Goal: Check status: Check status

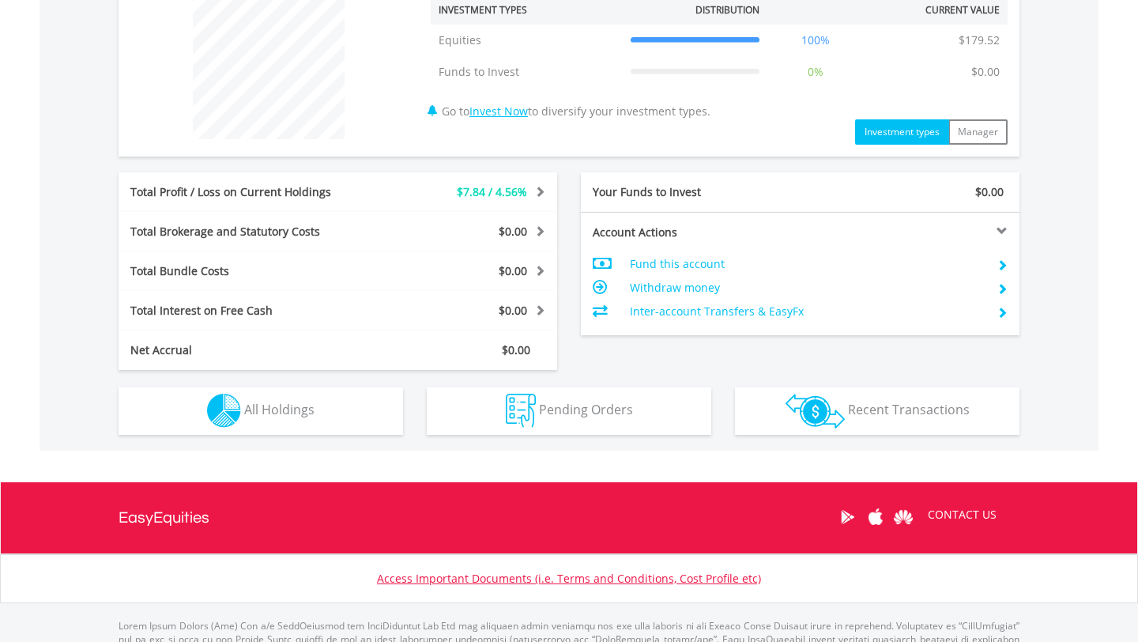
scroll to position [628, 0]
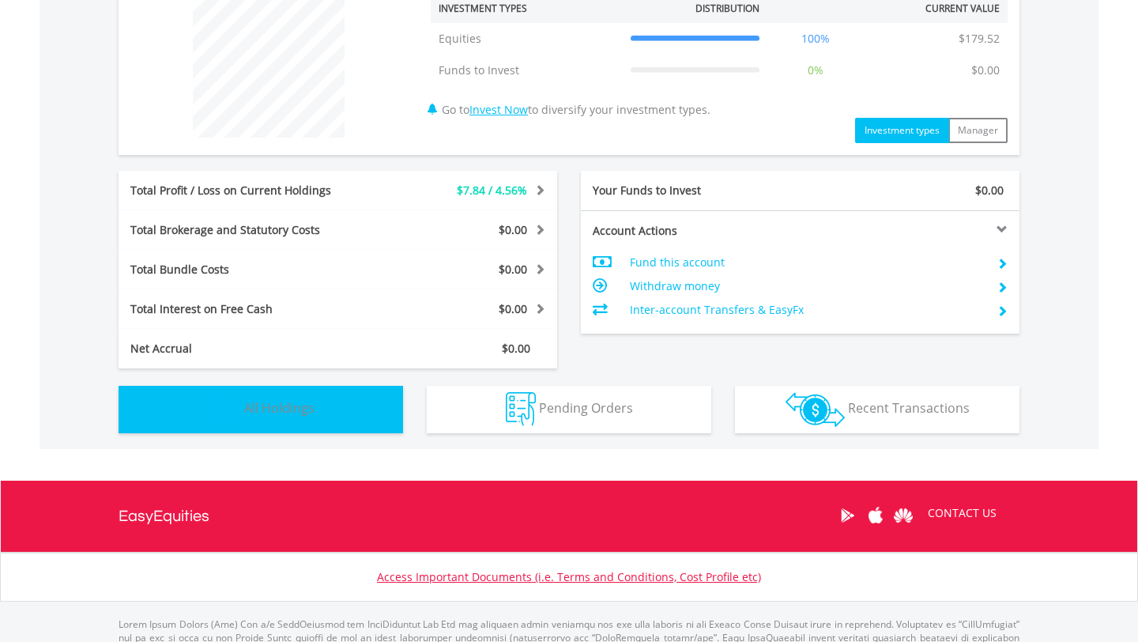
click at [317, 395] on button "Holdings All Holdings" at bounding box center [261, 409] width 285 height 47
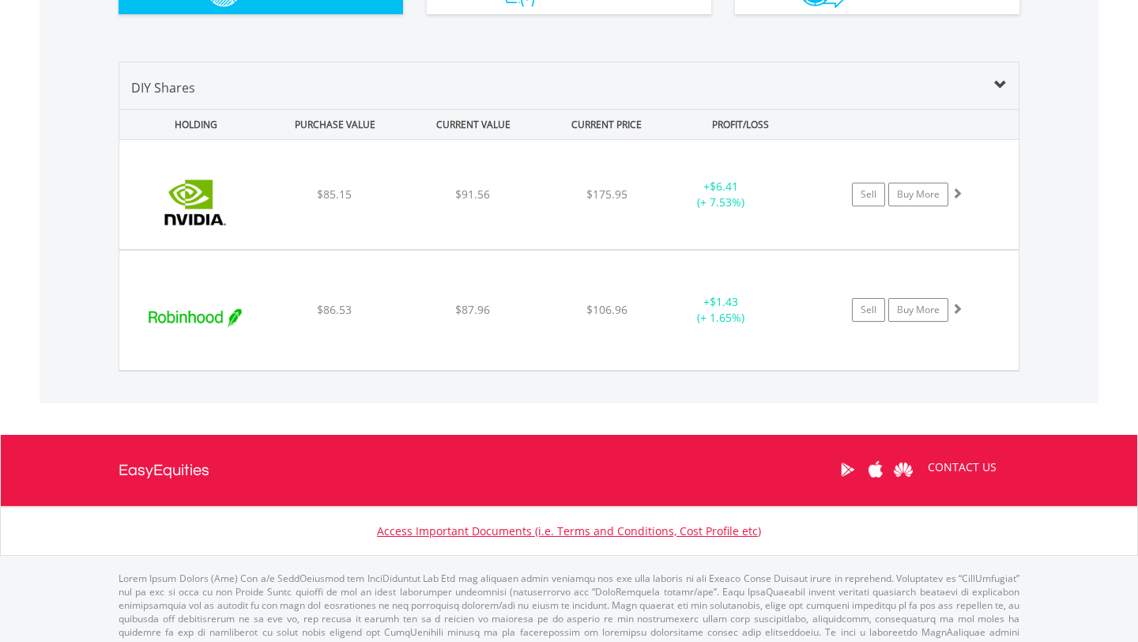
scroll to position [1054, 0]
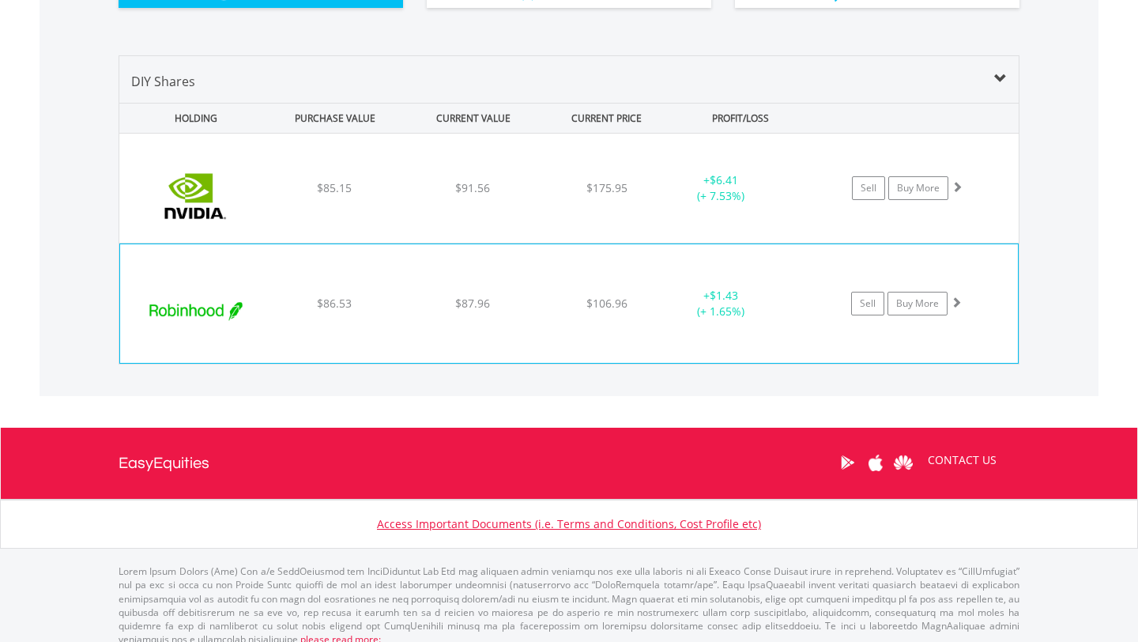
click at [957, 303] on span at bounding box center [956, 301] width 11 height 11
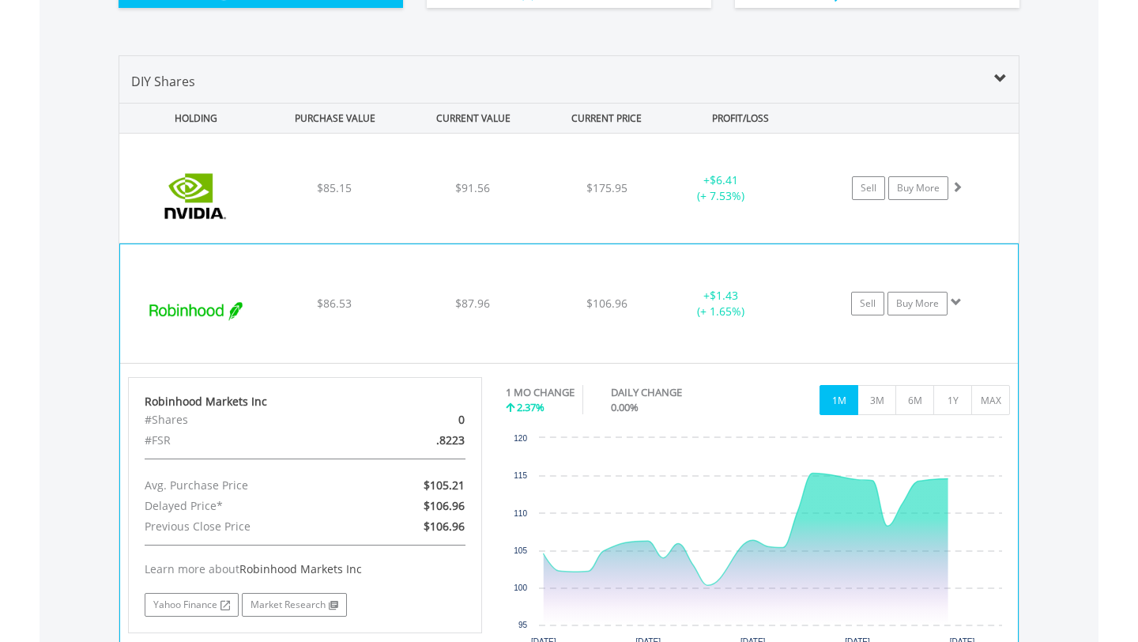
scroll to position [1182, 0]
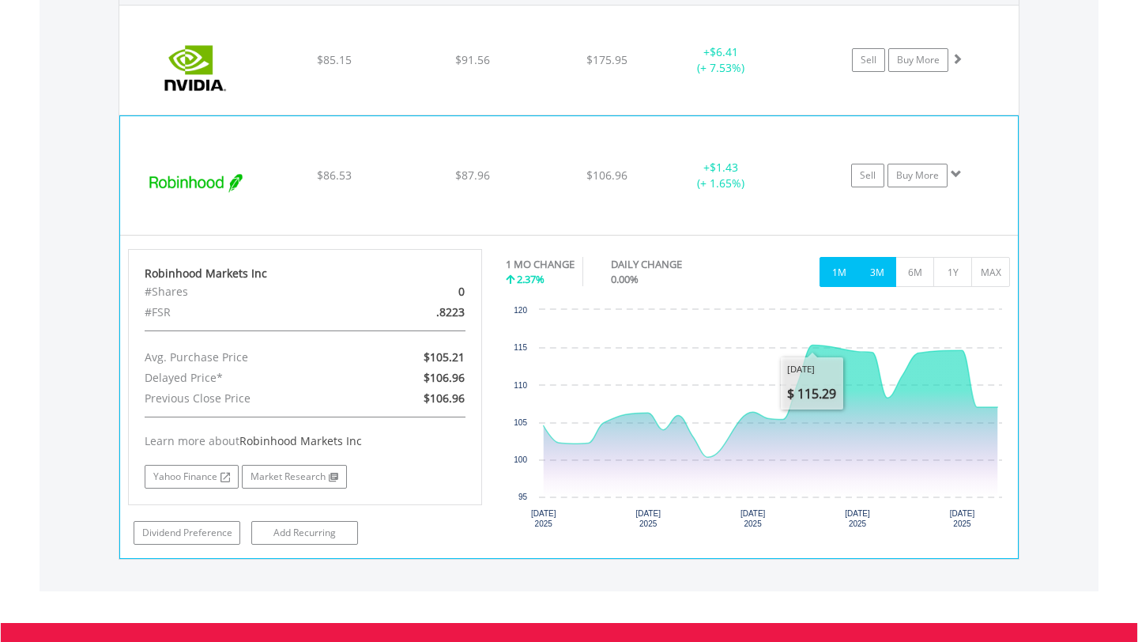
click at [882, 276] on button "3M" at bounding box center [877, 272] width 39 height 30
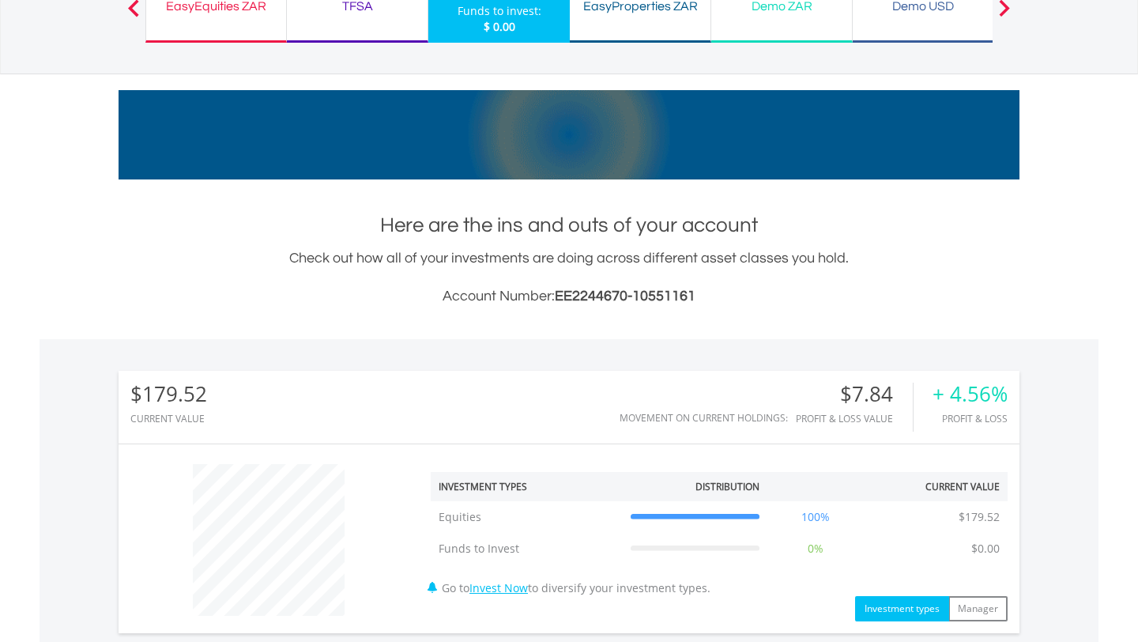
scroll to position [0, 0]
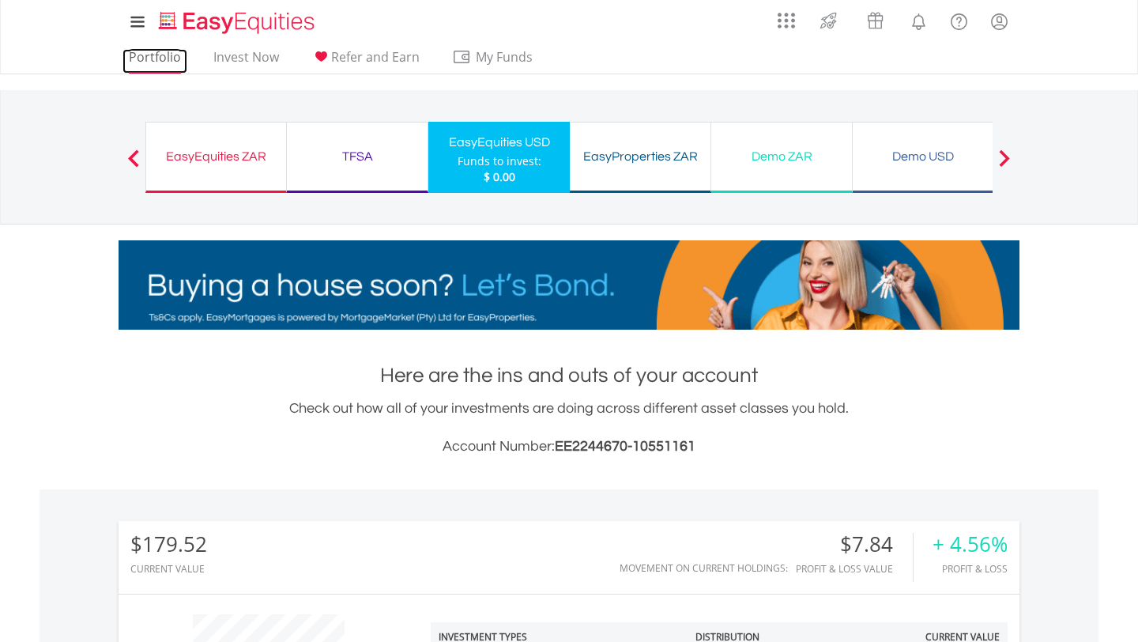
click at [157, 54] on link "Portfolio" at bounding box center [155, 61] width 65 height 25
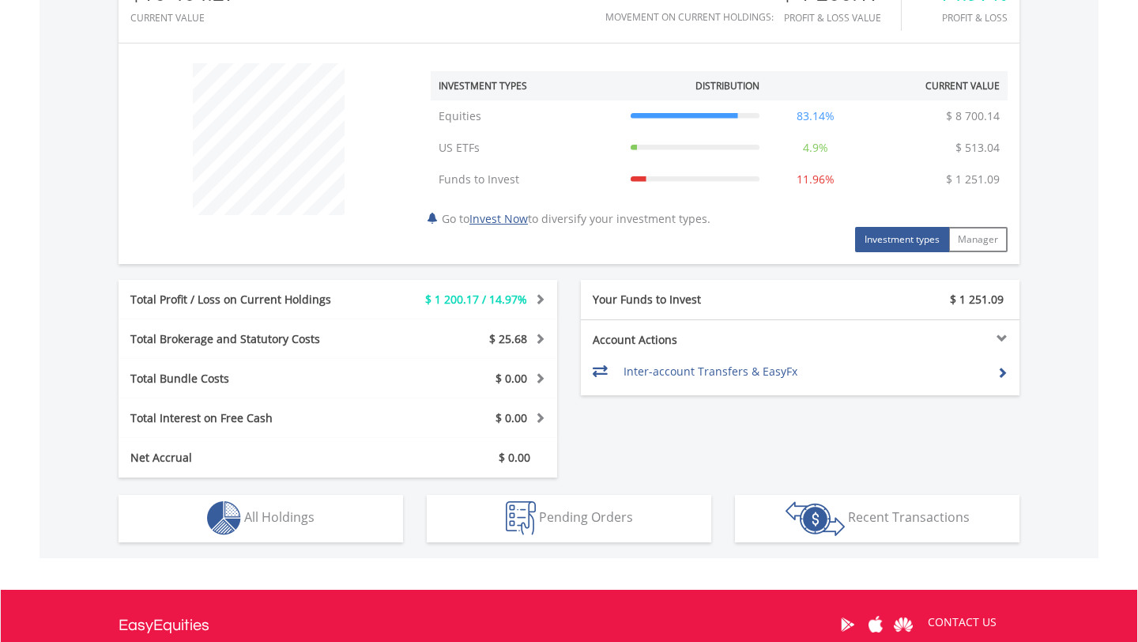
scroll to position [552, 0]
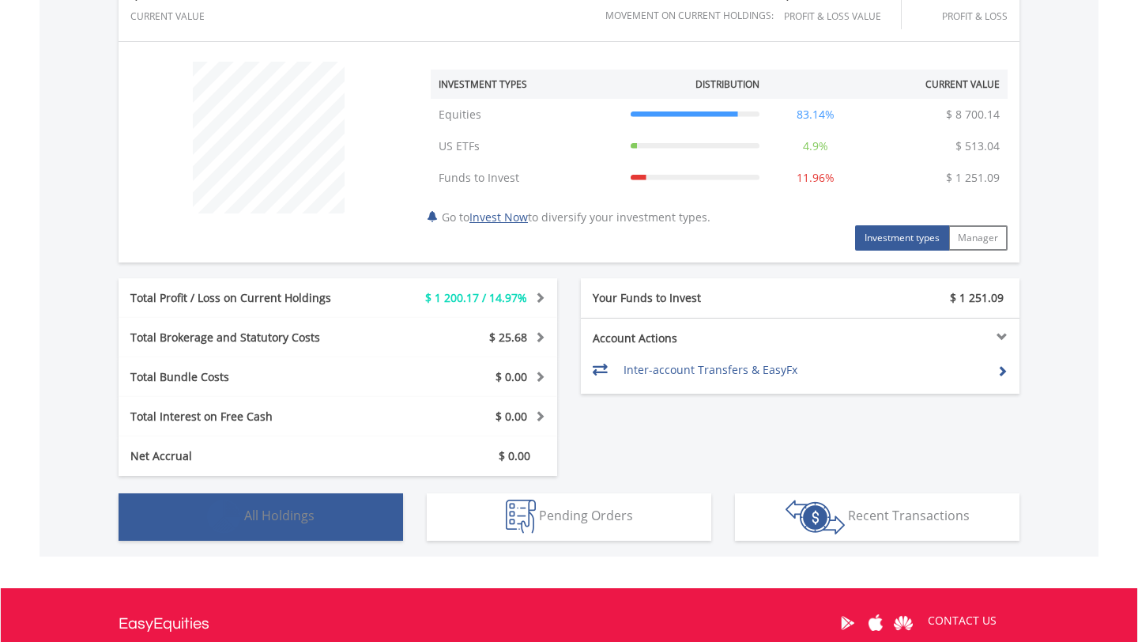
click at [301, 534] on button "Holdings All Holdings" at bounding box center [261, 516] width 285 height 47
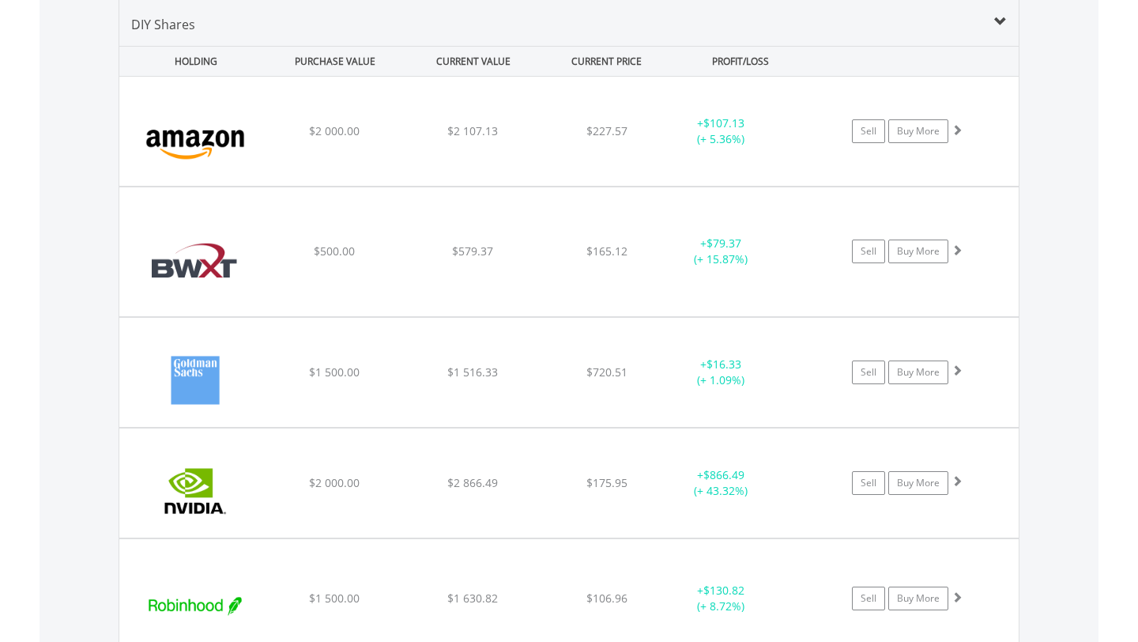
scroll to position [1140, 0]
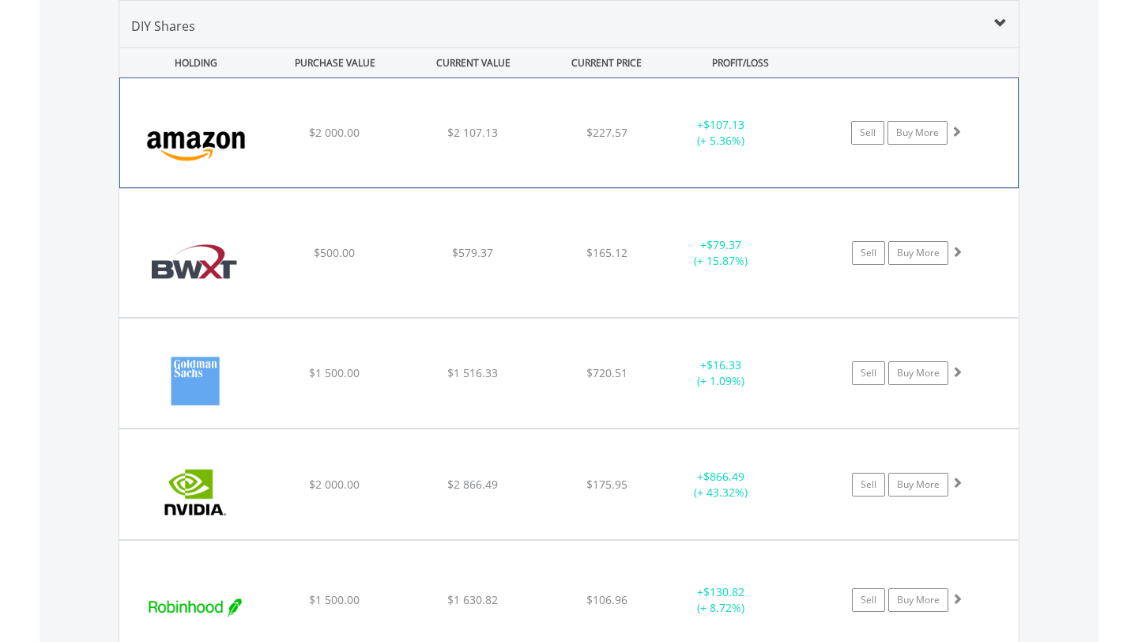
click at [960, 139] on div "Sell Buy More" at bounding box center [915, 133] width 206 height 24
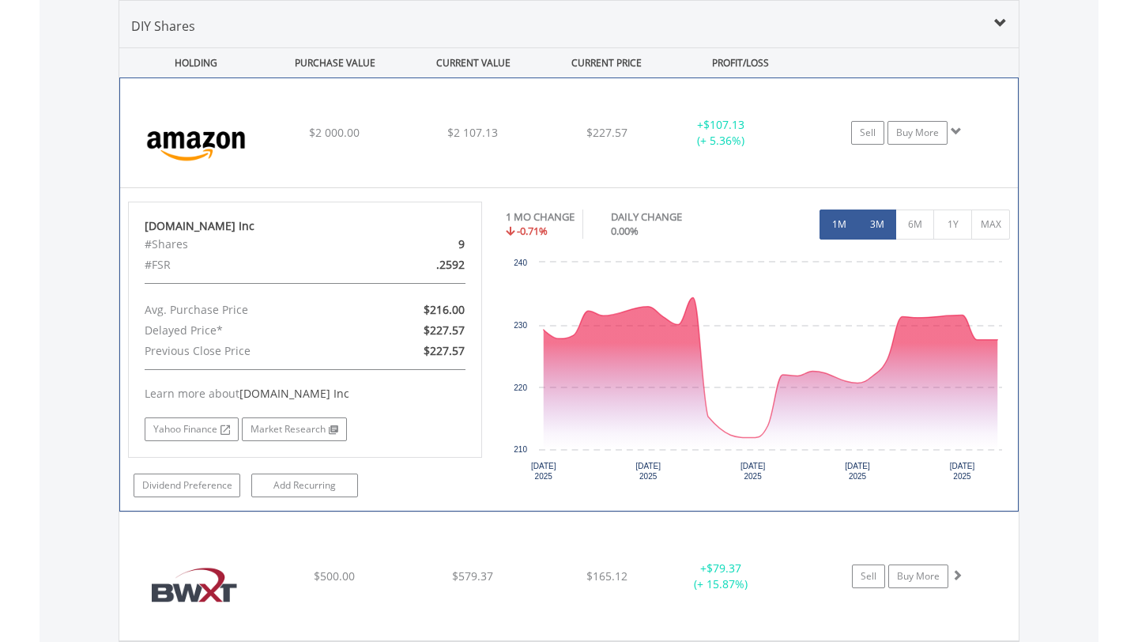
click at [887, 226] on button "3M" at bounding box center [877, 224] width 39 height 30
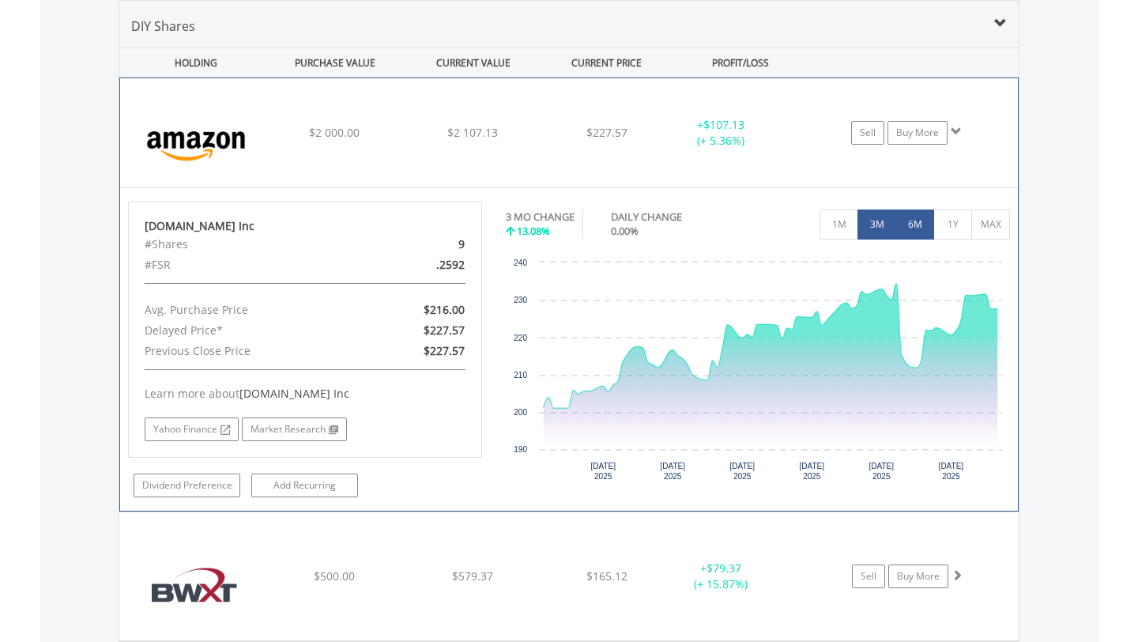
click at [913, 223] on button "6M" at bounding box center [914, 224] width 39 height 30
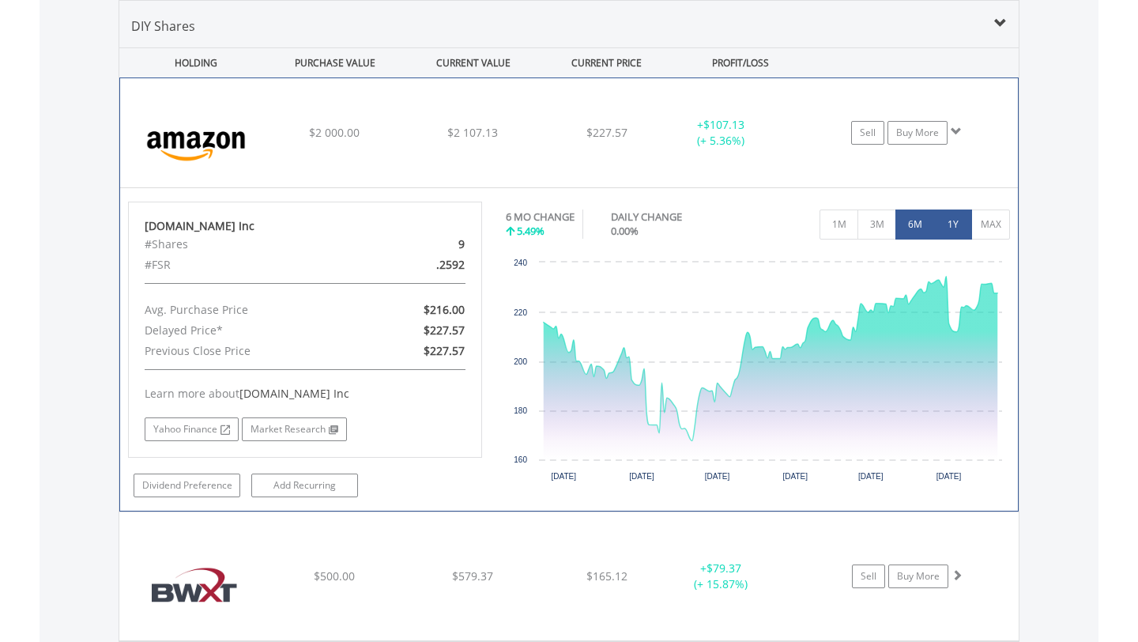
click at [941, 224] on button "1Y" at bounding box center [952, 224] width 39 height 30
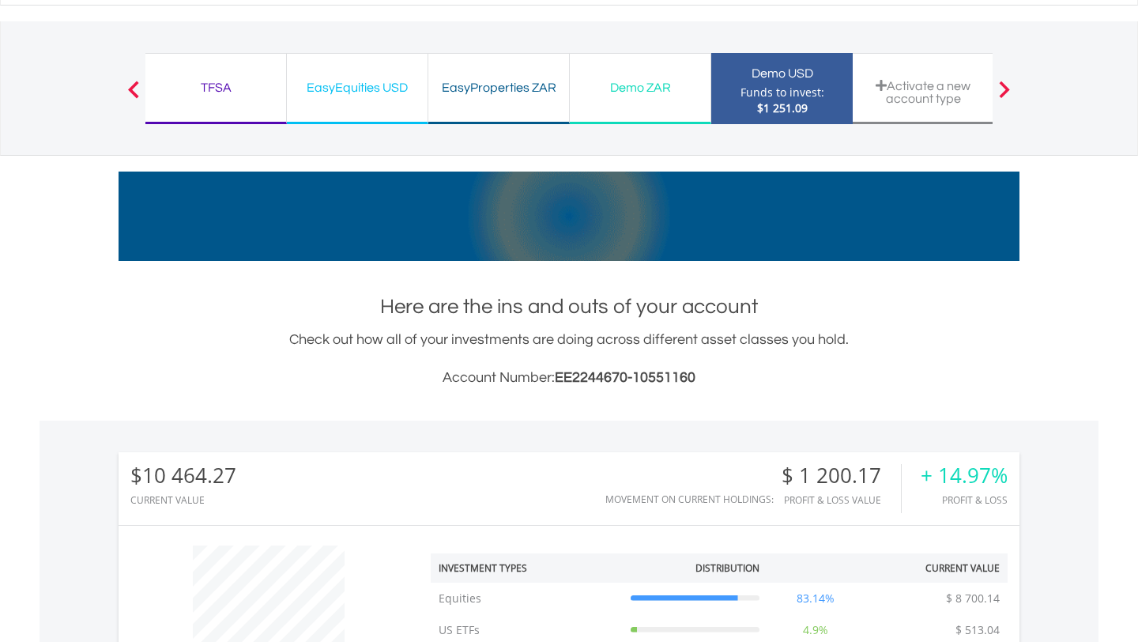
scroll to position [0, 0]
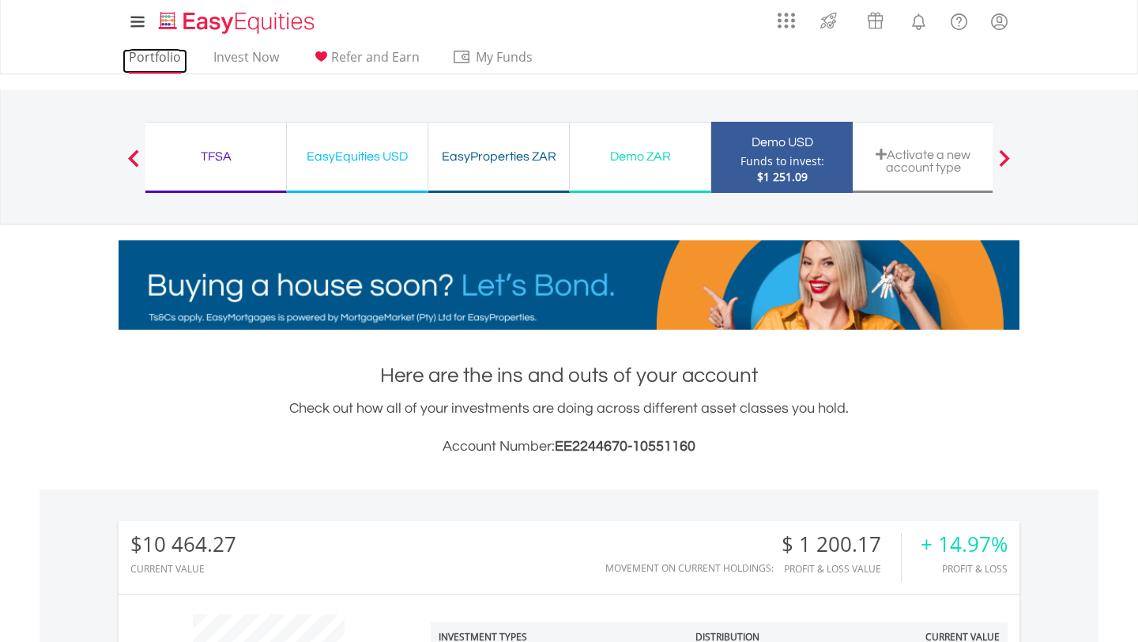
click at [172, 58] on link "Portfolio" at bounding box center [155, 61] width 65 height 25
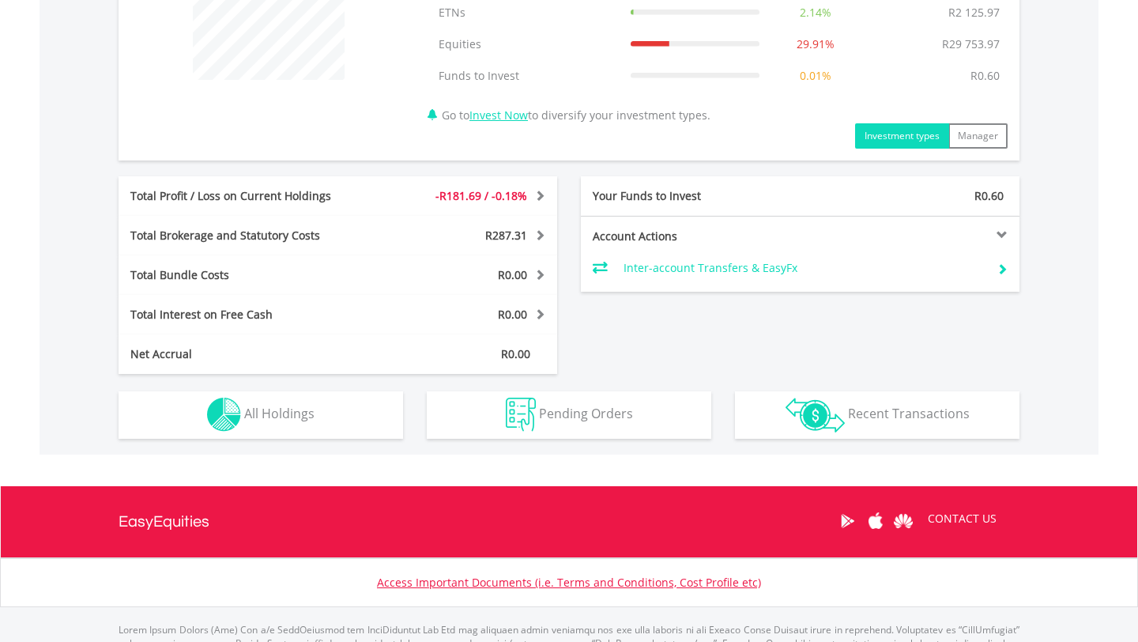
scroll to position [758, 0]
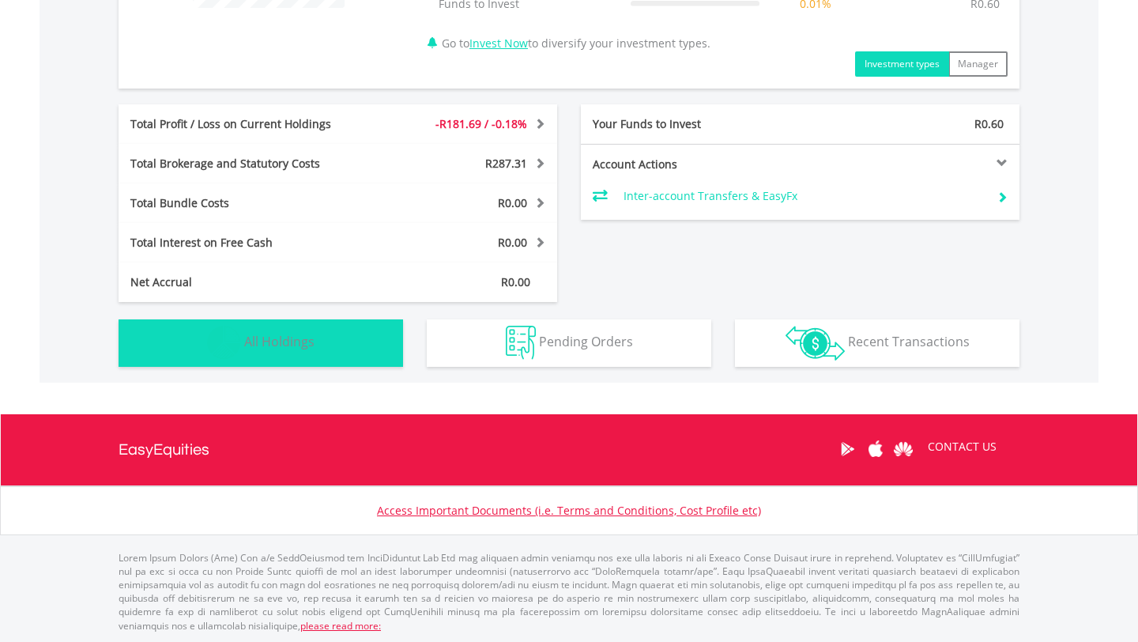
click at [332, 350] on button "Holdings All Holdings" at bounding box center [261, 342] width 285 height 47
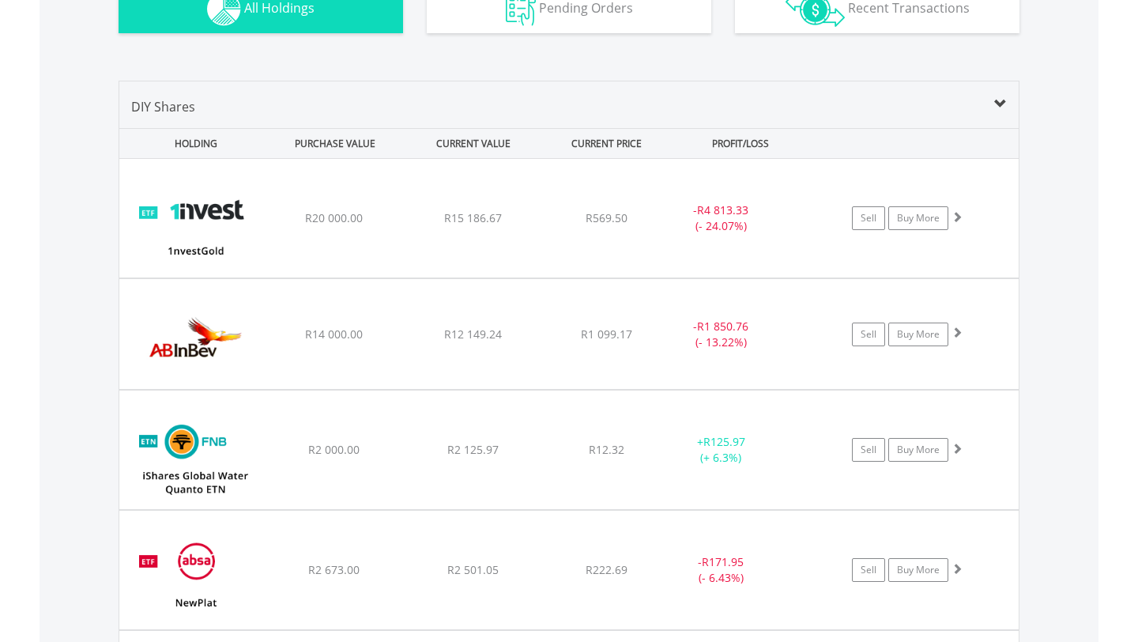
scroll to position [1089, 0]
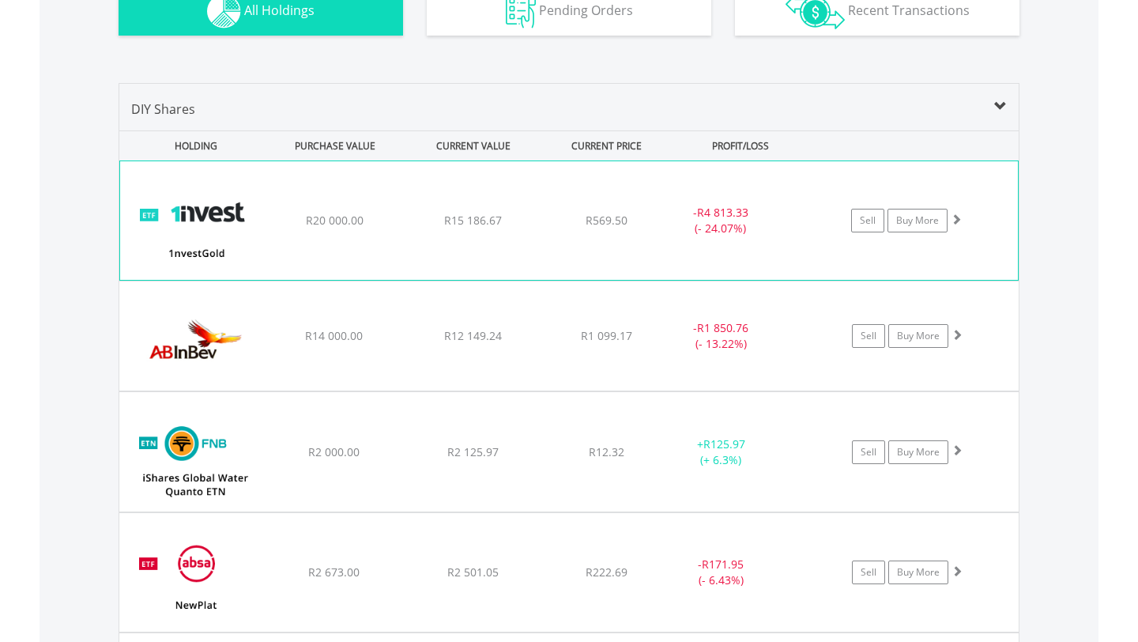
click at [957, 221] on span at bounding box center [956, 218] width 11 height 11
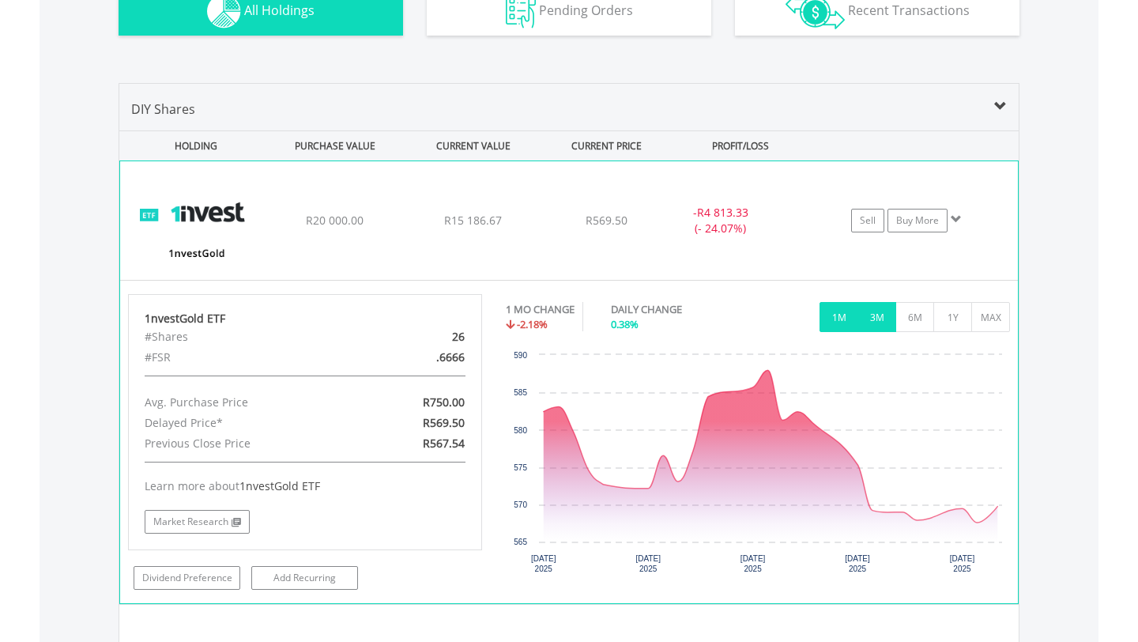
click at [873, 315] on button "3M" at bounding box center [877, 317] width 39 height 30
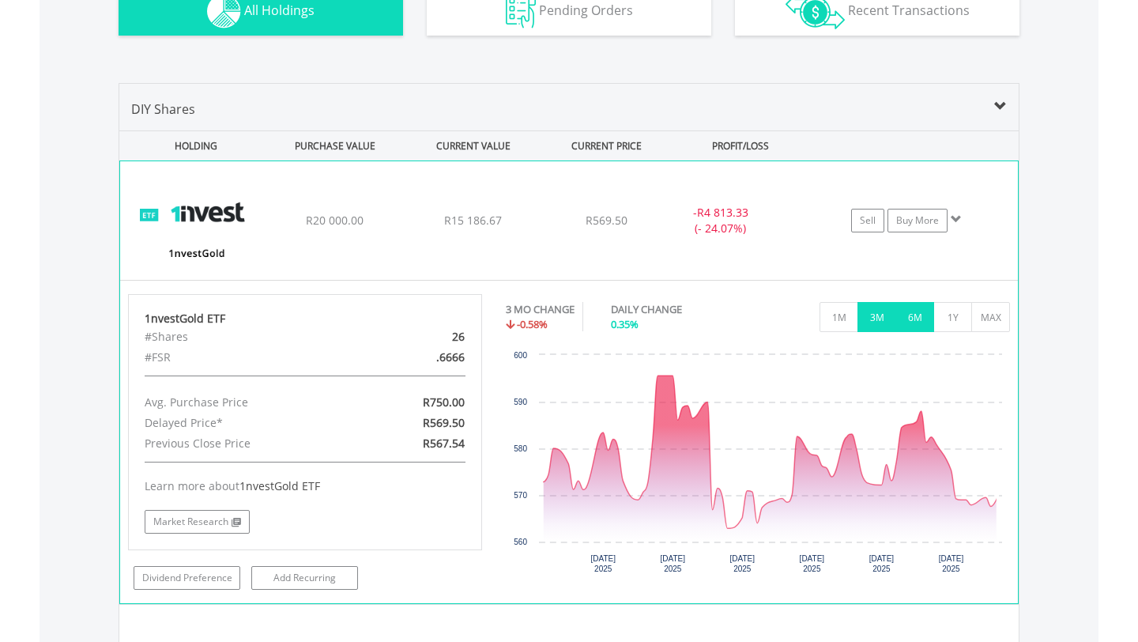
click at [929, 322] on button "6M" at bounding box center [914, 317] width 39 height 30
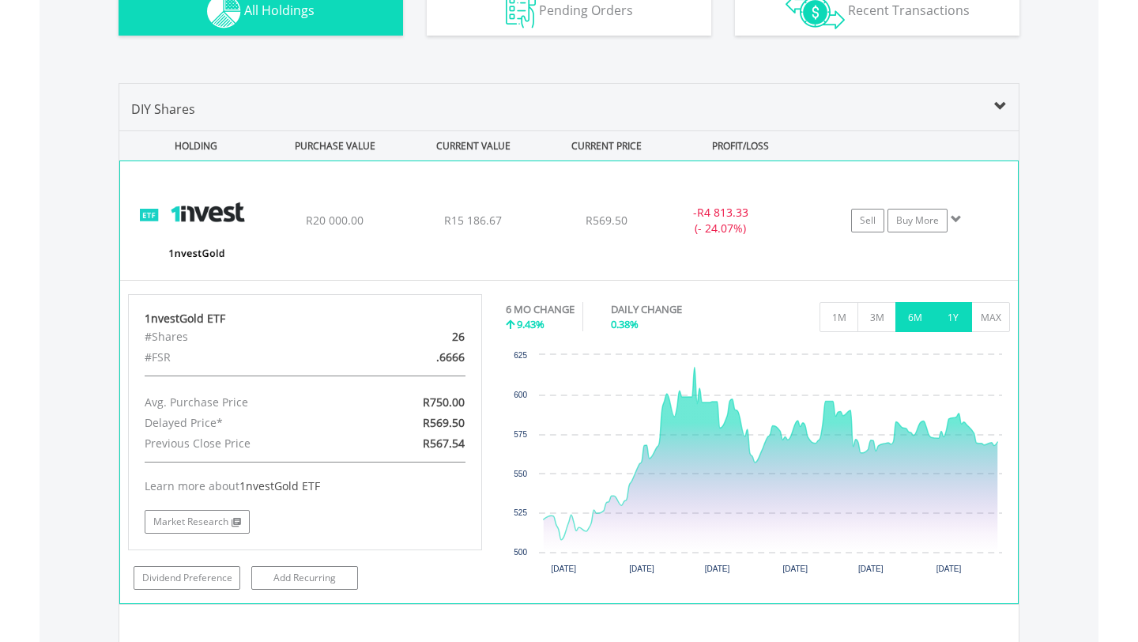
click at [941, 320] on button "1Y" at bounding box center [952, 317] width 39 height 30
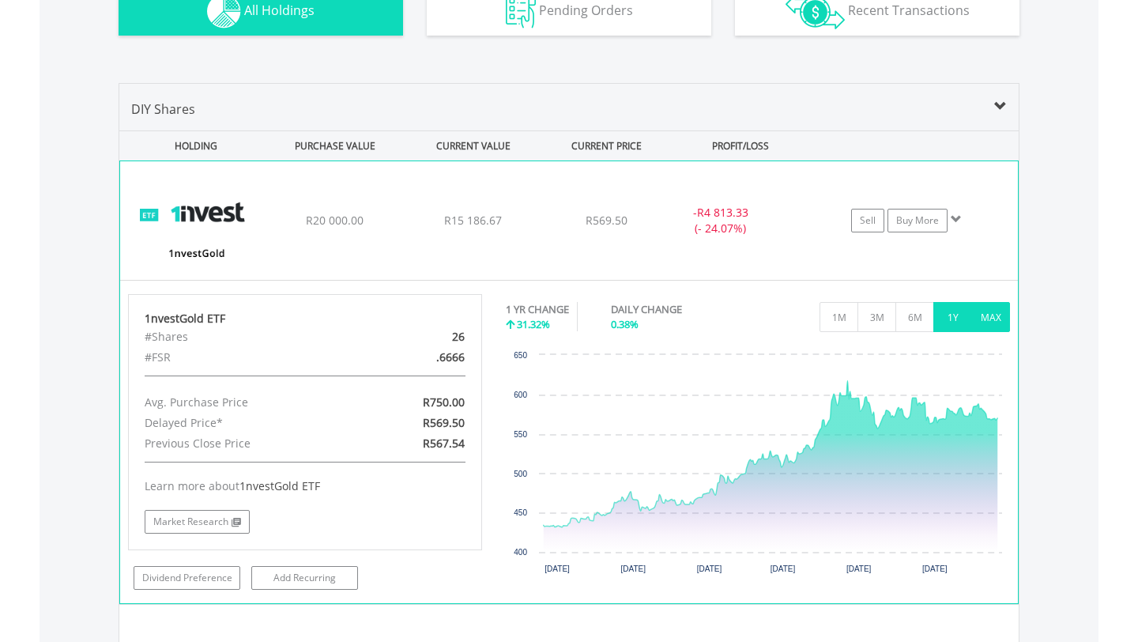
click at [981, 320] on button "MAX" at bounding box center [990, 317] width 39 height 30
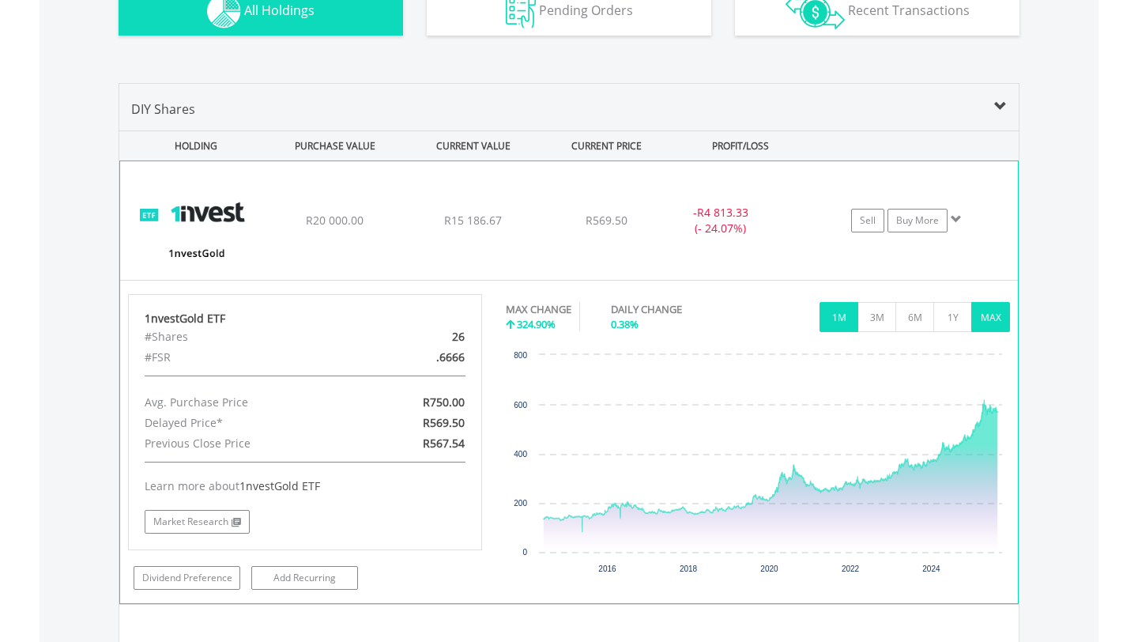
click at [846, 315] on button "1M" at bounding box center [839, 317] width 39 height 30
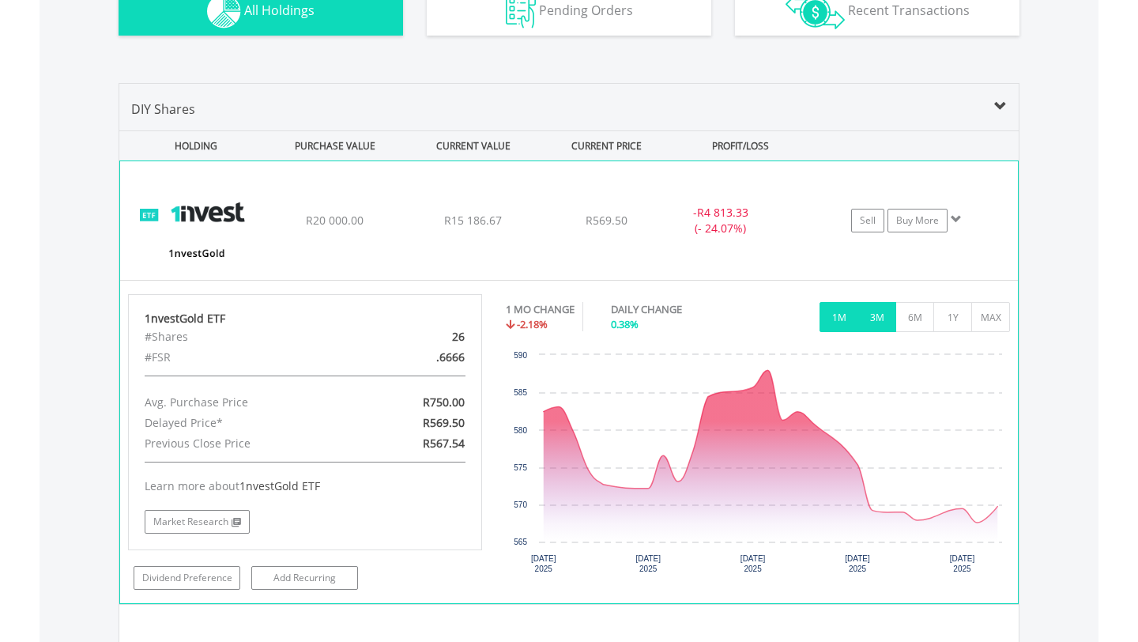
click at [861, 315] on button "3M" at bounding box center [877, 317] width 39 height 30
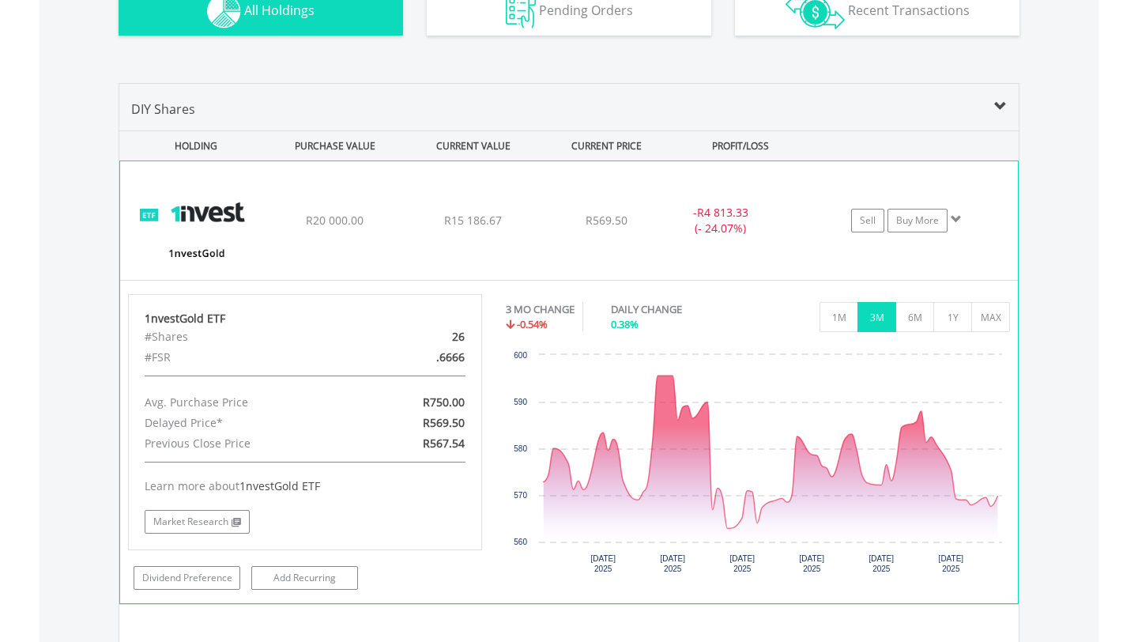
click at [954, 216] on span at bounding box center [956, 218] width 11 height 11
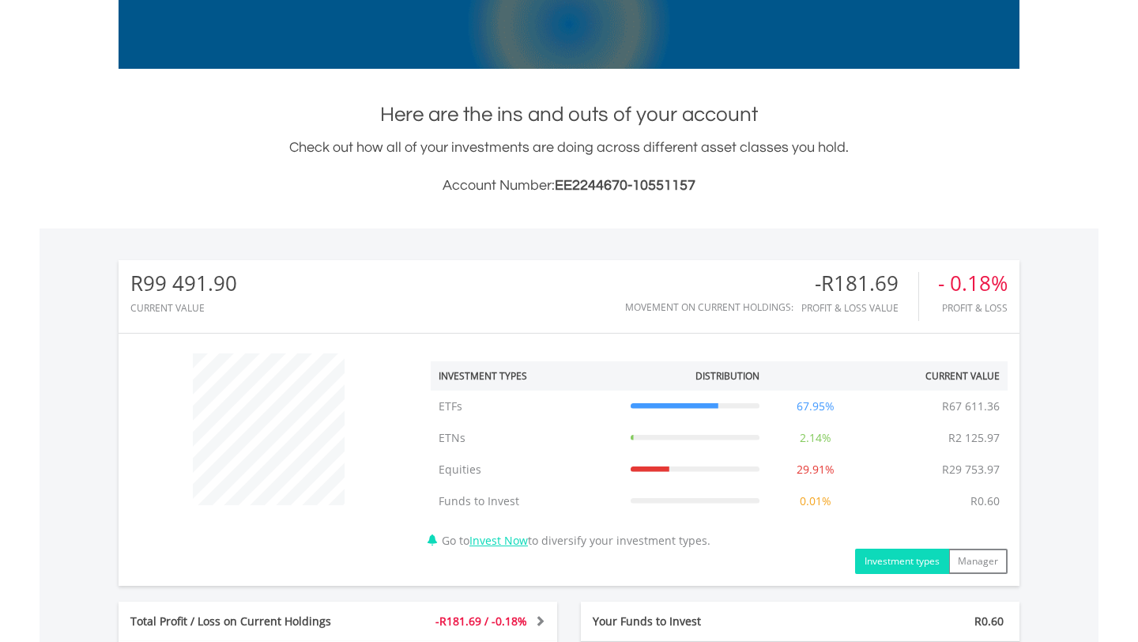
scroll to position [0, 0]
